Goal: Browse casually: Explore the website without a specific task or goal

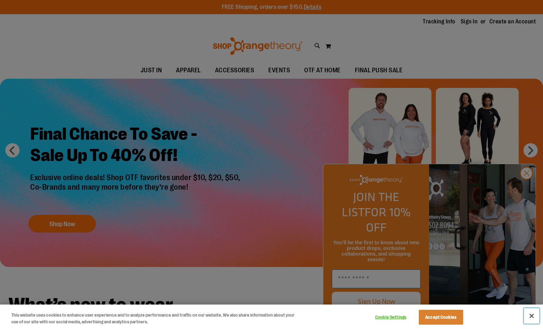
click at [534, 315] on button "Close" at bounding box center [531, 316] width 16 height 16
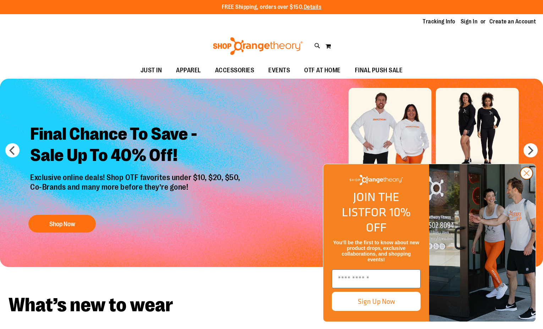
click at [527, 176] on icon "Close dialog" at bounding box center [526, 173] width 5 height 5
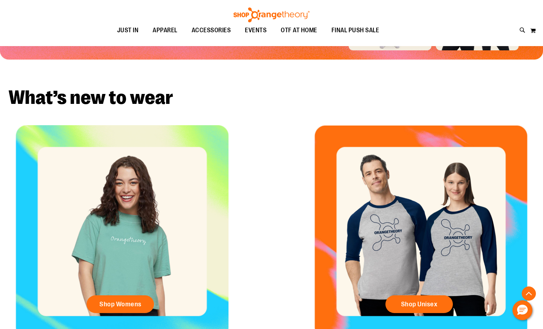
scroll to position [284, 0]
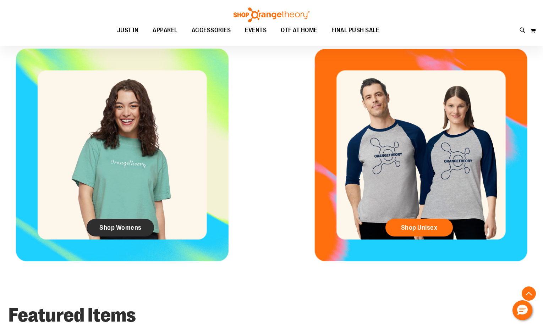
click at [131, 230] on span "Shop Womens" at bounding box center [120, 228] width 42 height 8
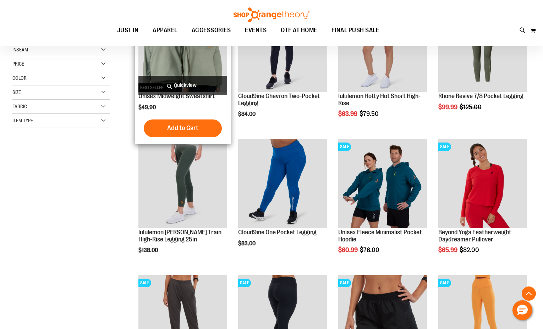
scroll to position [177, 0]
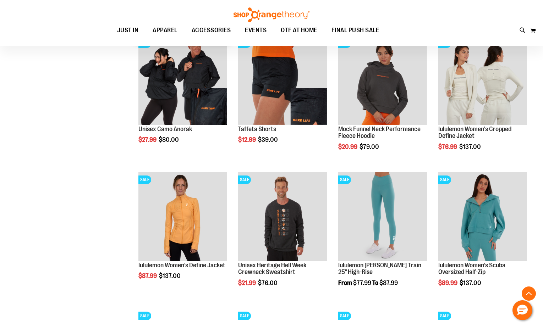
scroll to position [602, 0]
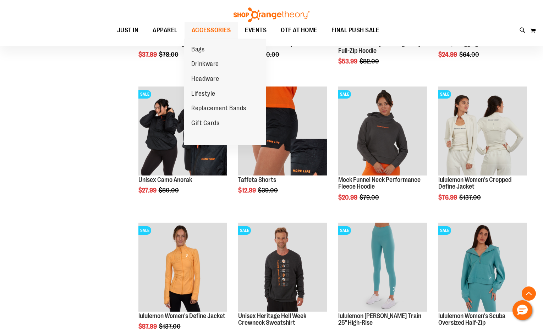
click at [205, 31] on span "ACCESSORIES" at bounding box center [210, 30] width 39 height 16
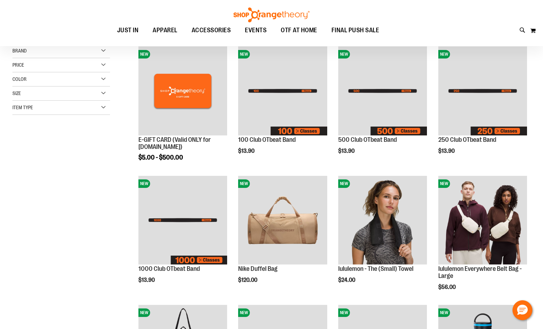
scroll to position [106, 0]
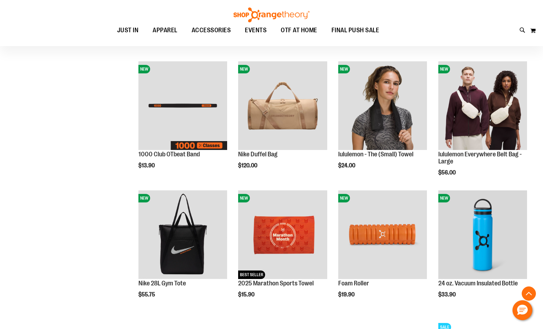
scroll to position [1, 0]
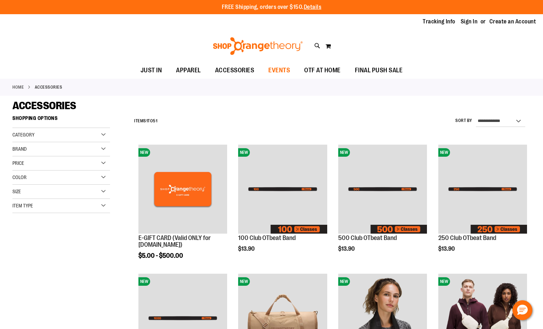
click at [290, 74] on link "EVENTS" at bounding box center [279, 70] width 36 height 16
